Goal: Task Accomplishment & Management: Use online tool/utility

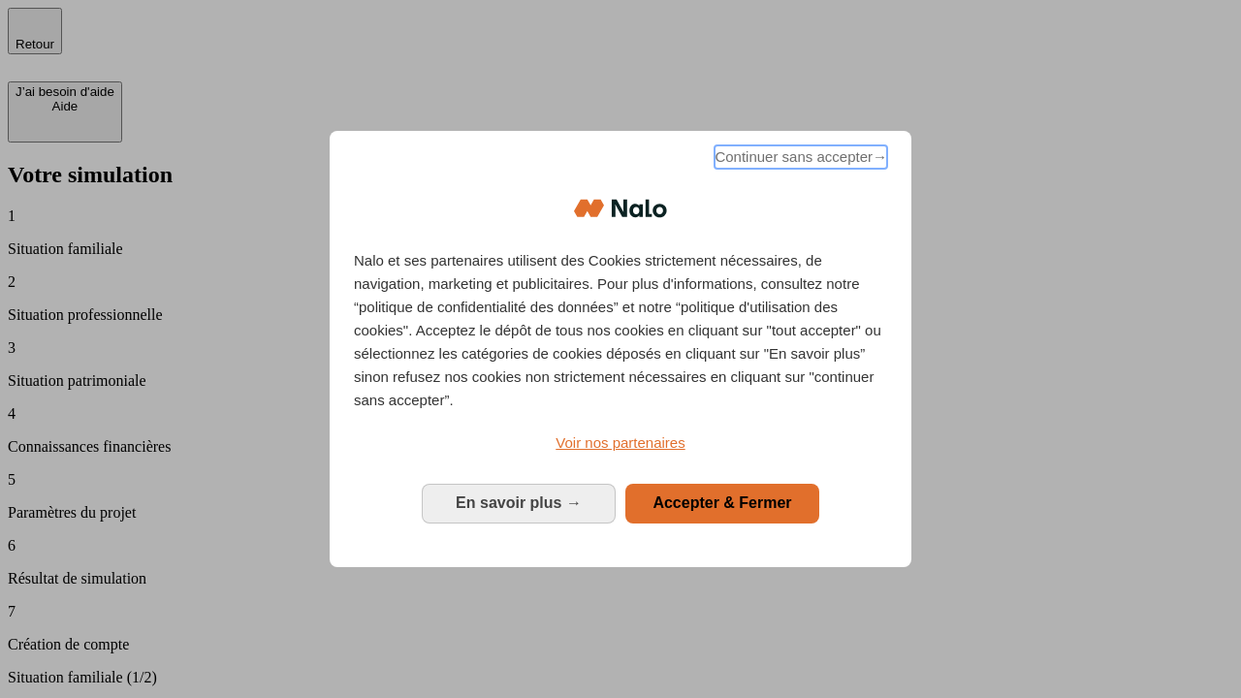
click at [799, 160] on span "Continuer sans accepter →" at bounding box center [800, 156] width 173 height 23
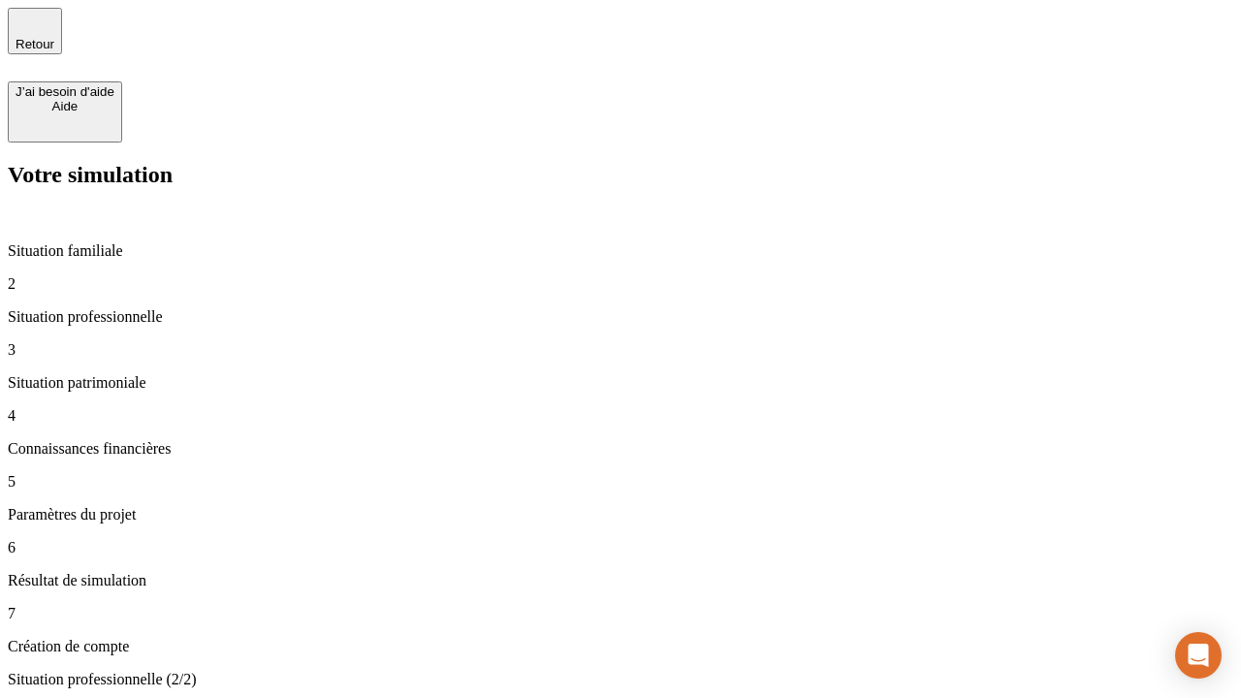
type input "70 000"
type input "1 000"
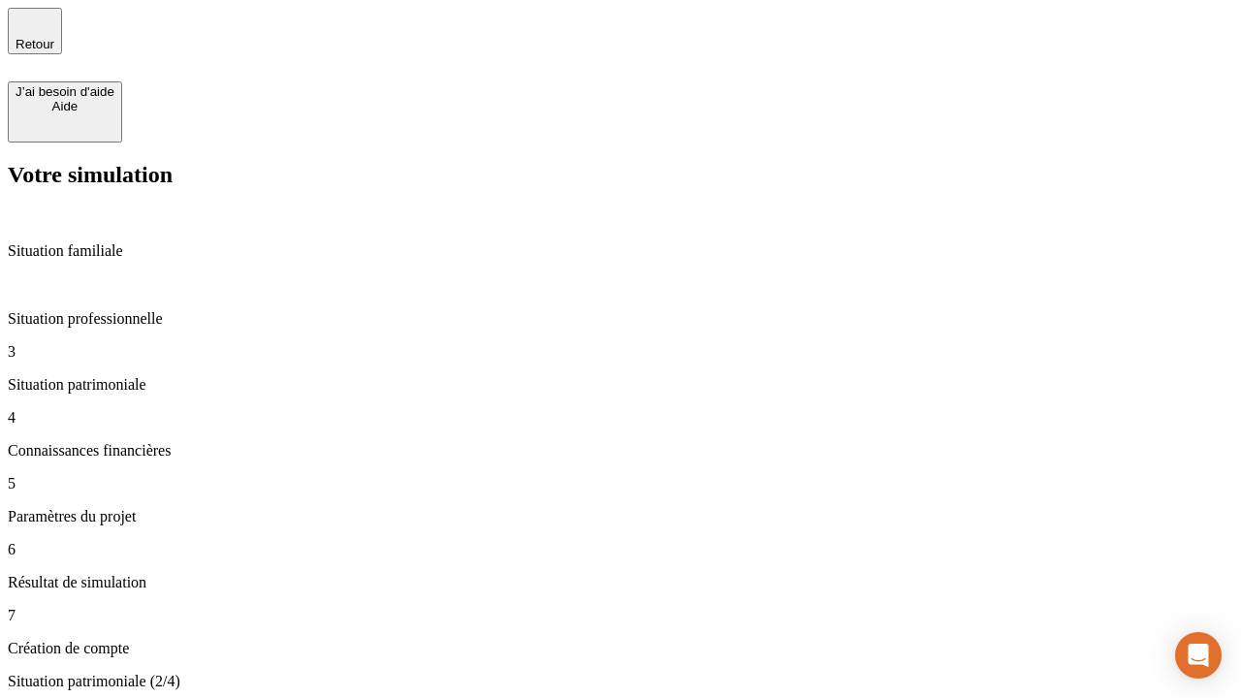
type input "800"
type input "6"
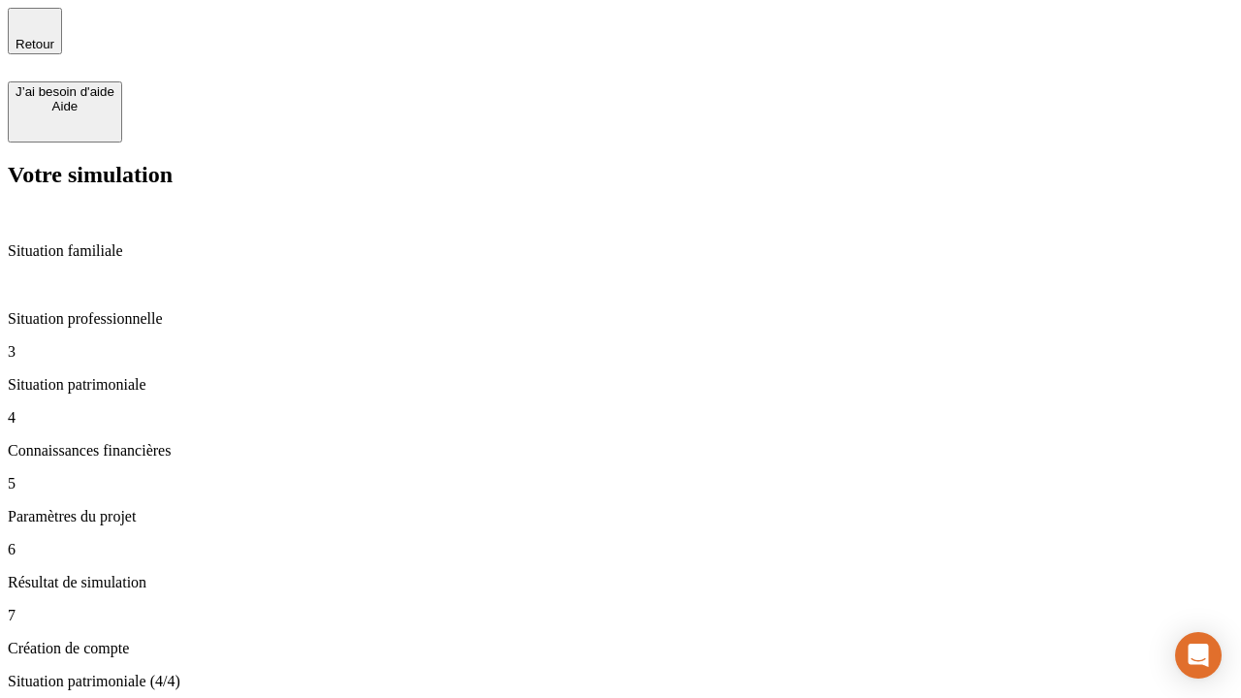
type input "400"
type input "3"
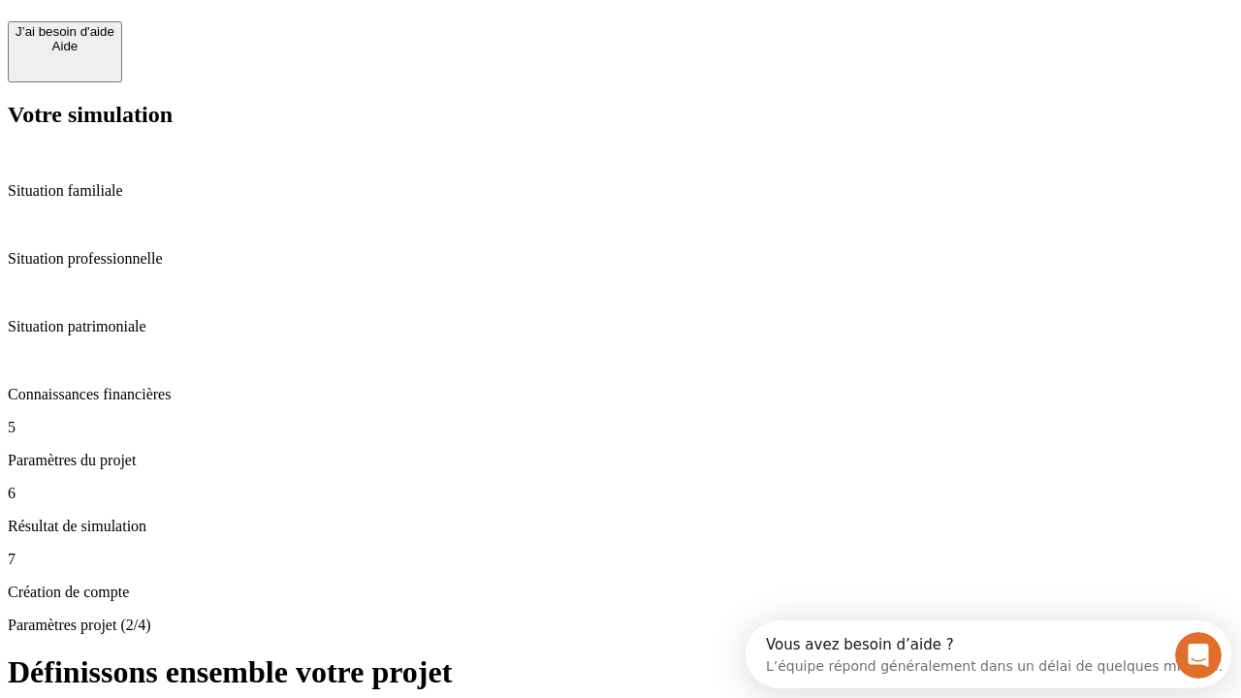
scroll to position [17, 0]
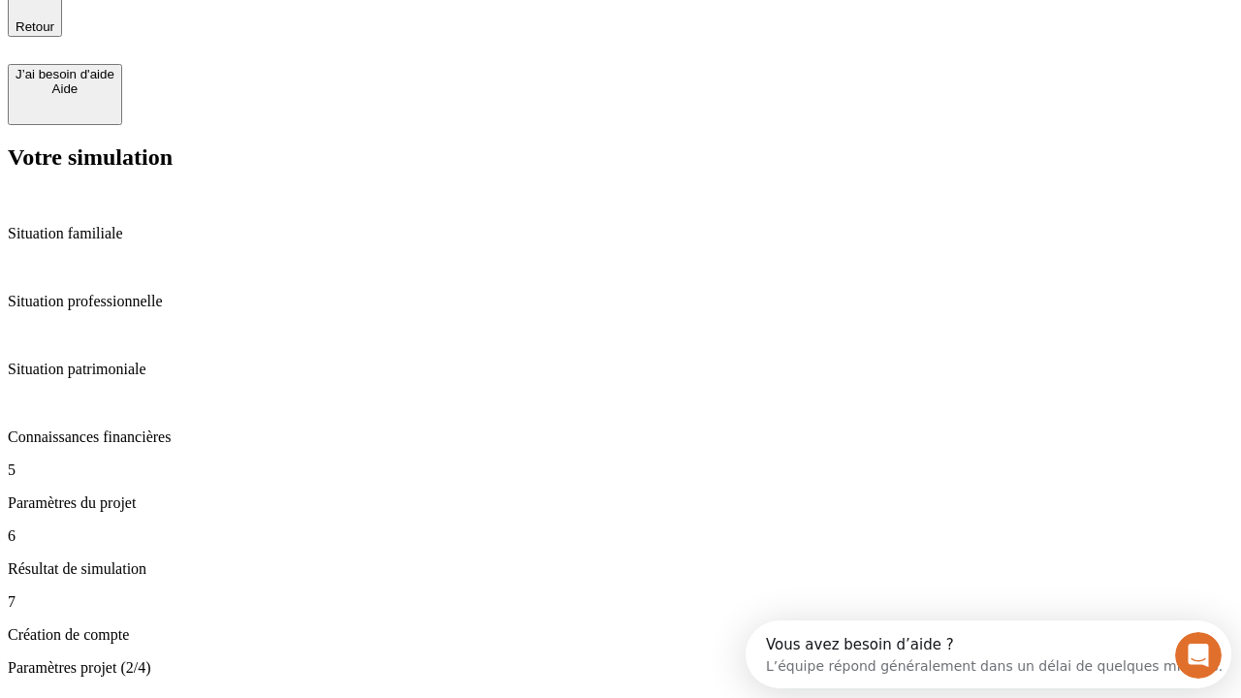
type input "35"
type input "500"
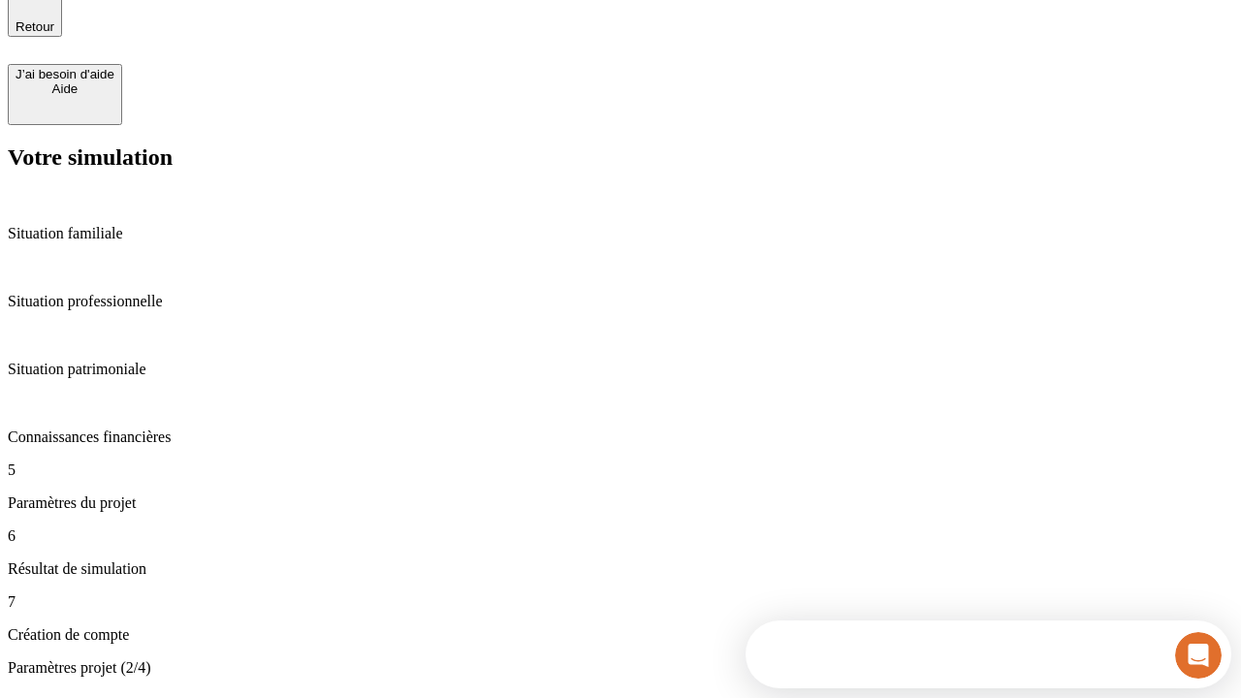
type input "640"
